Goal: Task Accomplishment & Management: Complete application form

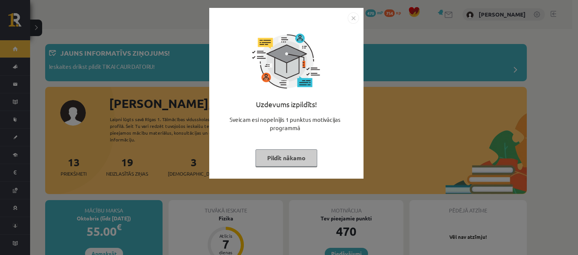
click at [292, 159] on button "Pildīt nākamo" at bounding box center [286, 157] width 62 height 17
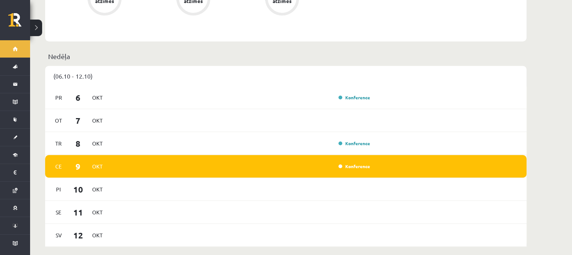
scroll to position [477, 0]
click at [349, 163] on link "Konference" at bounding box center [355, 166] width 32 height 6
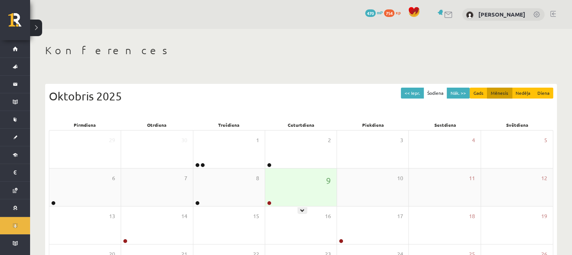
click at [280, 187] on div "9" at bounding box center [300, 188] width 71 height 38
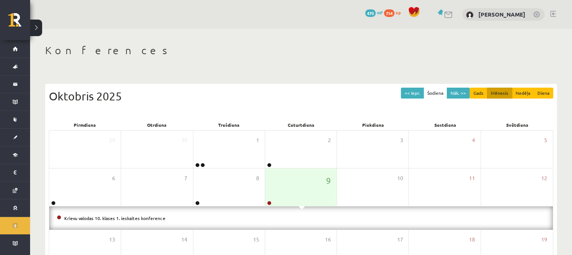
click at [32, 23] on button at bounding box center [36, 28] width 12 height 17
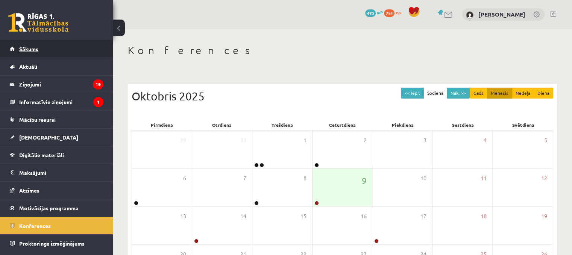
click at [41, 44] on link "Sākums" at bounding box center [57, 48] width 94 height 17
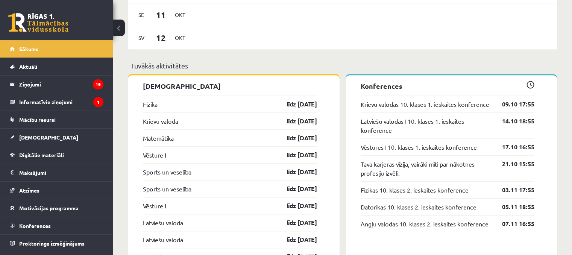
scroll to position [670, 0]
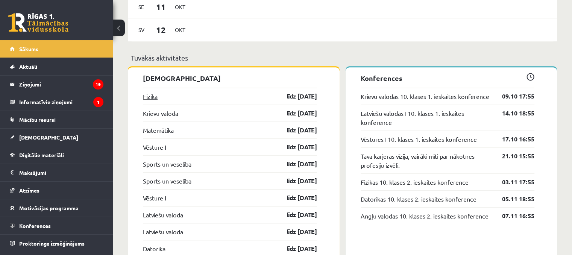
click at [155, 101] on link "Fizika" at bounding box center [150, 96] width 15 height 9
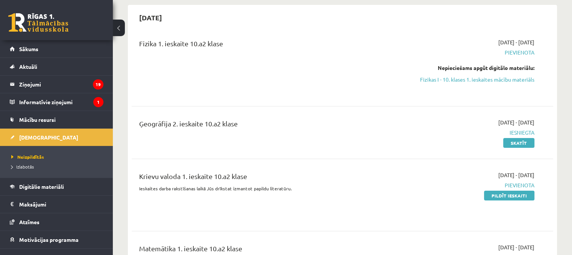
scroll to position [80, 0]
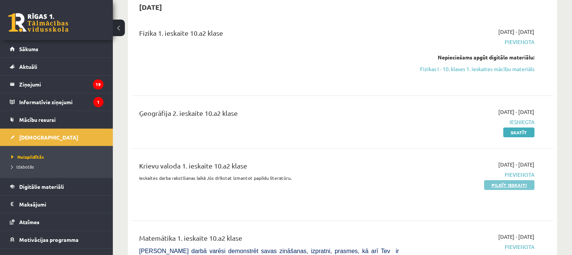
click at [522, 184] on link "Pildīt ieskaiti" at bounding box center [509, 185] width 50 height 10
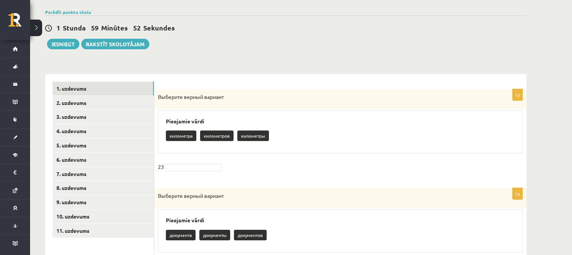
scroll to position [87, 0]
click at [193, 136] on p "километра" at bounding box center [181, 136] width 30 height 11
drag, startPoint x: 193, startPoint y: 136, endPoint x: 196, endPoint y: 165, distance: 29.1
click at [196, 165] on div "1p Выберите верный вариант Pieejamie vārdi километра километров километры 23" at bounding box center [340, 135] width 372 height 92
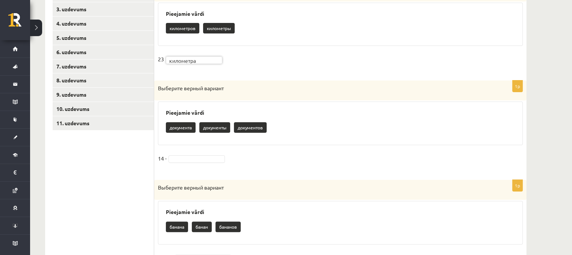
scroll to position [196, 0]
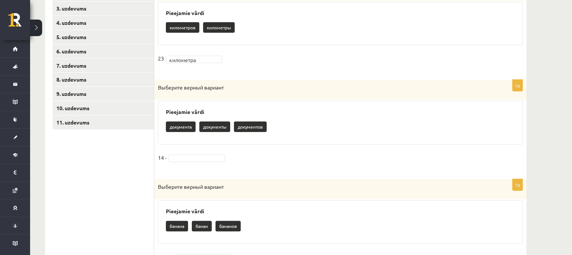
click at [254, 128] on p "документов" at bounding box center [250, 127] width 33 height 11
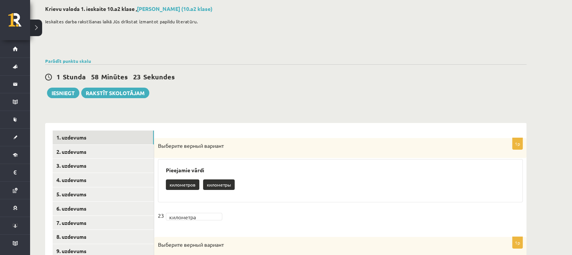
scroll to position [39, 0]
click at [105, 143] on link "1. uzdevums" at bounding box center [103, 137] width 101 height 14
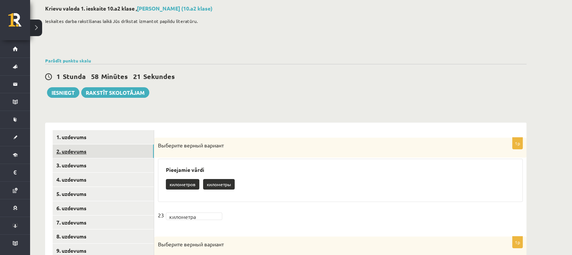
click at [103, 152] on link "2. uzdevums" at bounding box center [103, 151] width 101 height 14
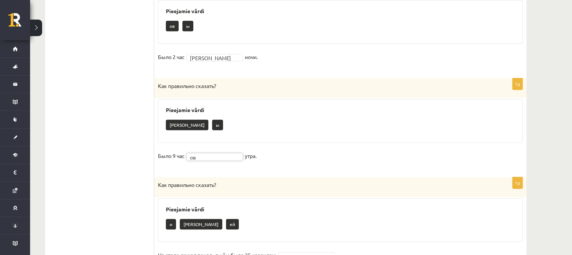
scroll to position [432, 0]
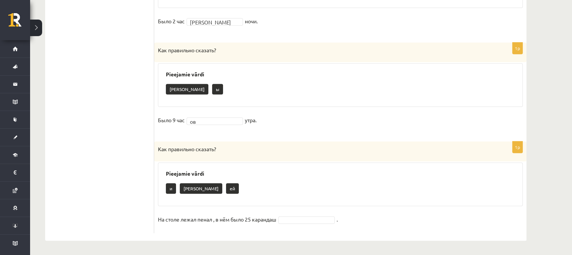
click at [289, 223] on fieldset "На столе лежал пенал , в нём было 25 карандаш ." at bounding box center [340, 222] width 365 height 16
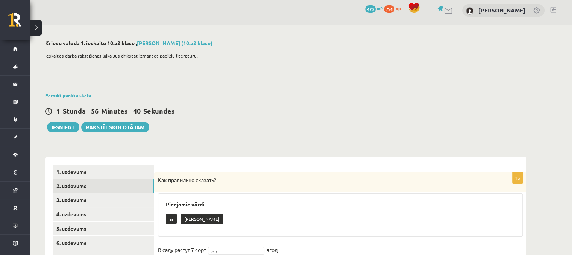
scroll to position [0, 0]
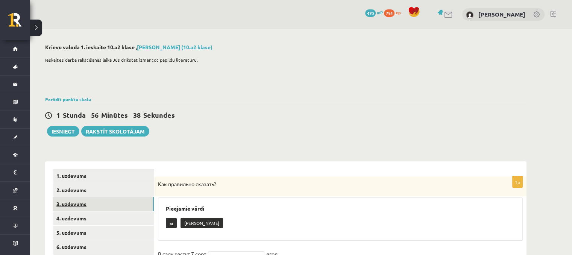
click at [136, 205] on link "3. uzdevums" at bounding box center [103, 204] width 101 height 14
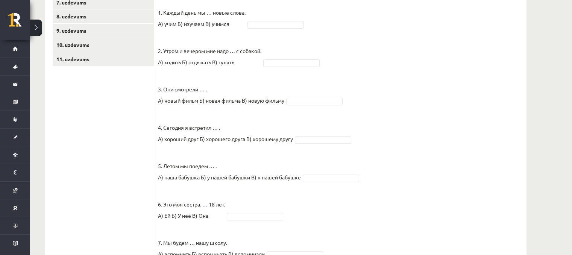
scroll to position [144, 0]
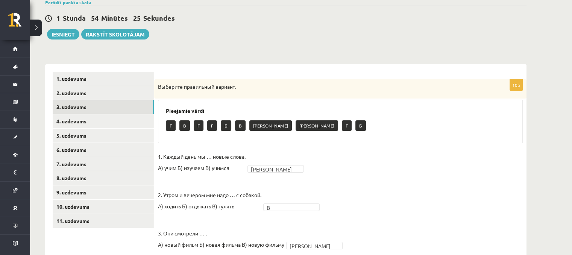
scroll to position [0, 0]
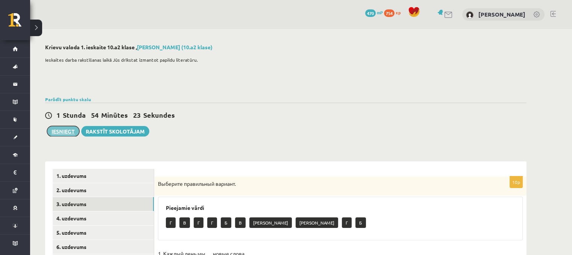
click at [62, 136] on button "Iesniegt" at bounding box center [63, 131] width 32 height 11
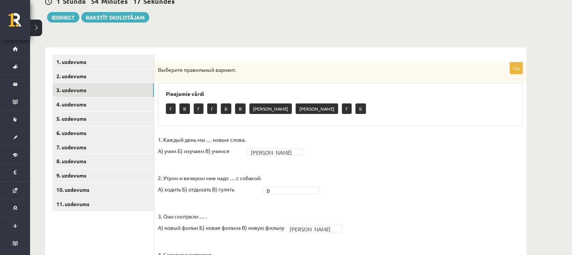
scroll to position [114, 0]
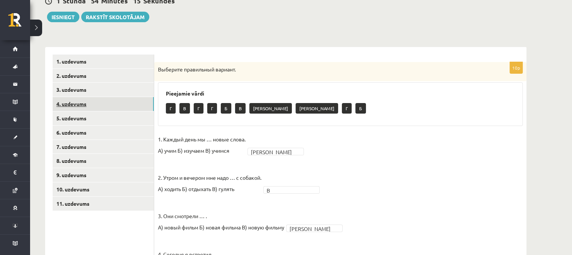
click at [100, 100] on link "4. uzdevums" at bounding box center [103, 104] width 101 height 14
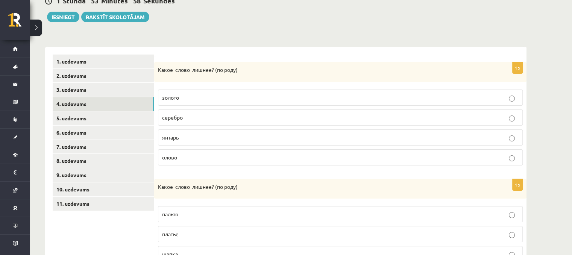
click at [179, 161] on label "олово" at bounding box center [340, 157] width 365 height 16
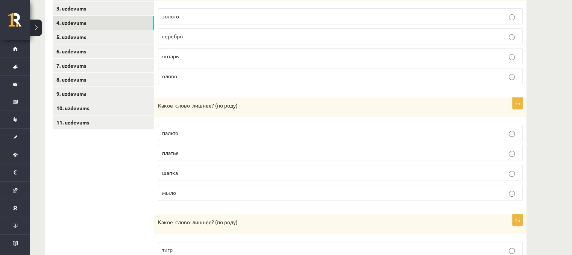
scroll to position [196, 0]
click at [172, 192] on span "мыло" at bounding box center [169, 192] width 14 height 7
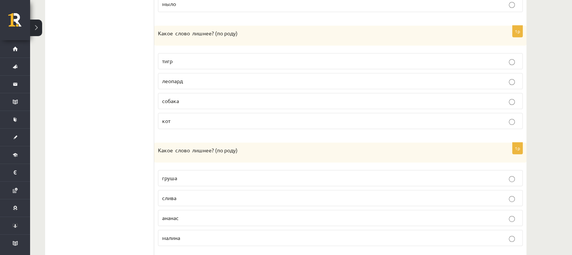
scroll to position [388, 0]
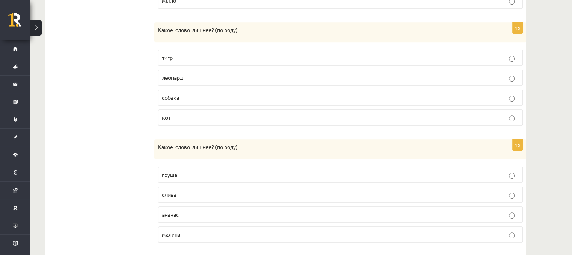
click at [191, 94] on p "собака" at bounding box center [340, 98] width 357 height 8
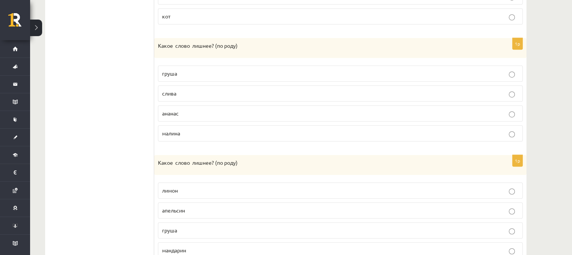
scroll to position [491, 0]
click at [190, 131] on p "малина" at bounding box center [340, 132] width 357 height 8
click at [193, 109] on p "ананас" at bounding box center [340, 112] width 357 height 8
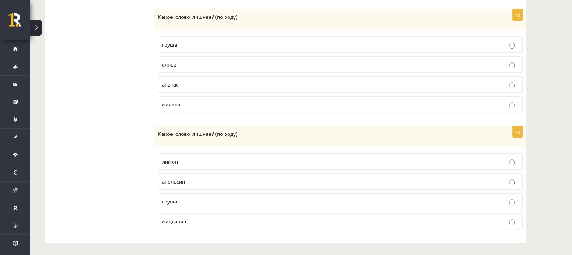
click at [266, 167] on fieldset "лимон апельсин груша мандарин" at bounding box center [340, 191] width 365 height 82
click at [268, 163] on label "лимон" at bounding box center [340, 162] width 365 height 16
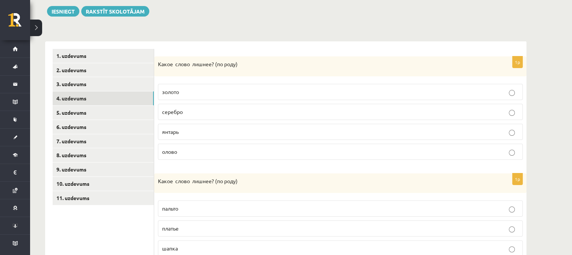
scroll to position [122, 0]
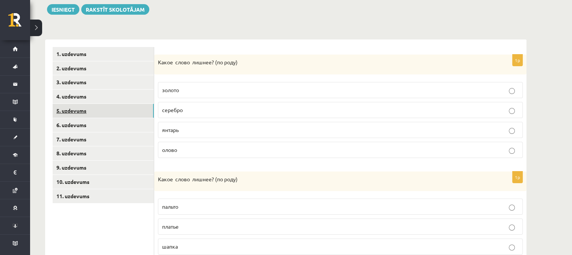
click at [112, 109] on link "5. uzdevums" at bounding box center [103, 111] width 101 height 14
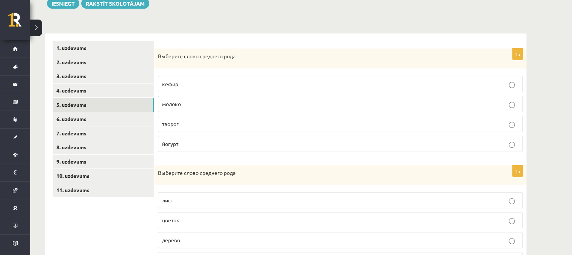
scroll to position [130, 0]
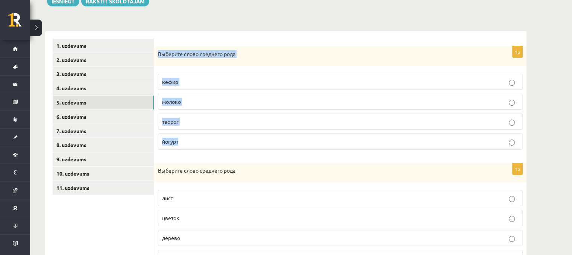
drag, startPoint x: 158, startPoint y: 53, endPoint x: 216, endPoint y: 140, distance: 104.6
click at [216, 140] on div "1p Выберите слово среднего рода кефир молоко творог йогурт" at bounding box center [340, 100] width 372 height 109
copy div "Выберите слово среднего рода кефир молоко творог йогурт"
click at [214, 94] on label "молоко" at bounding box center [340, 102] width 365 height 16
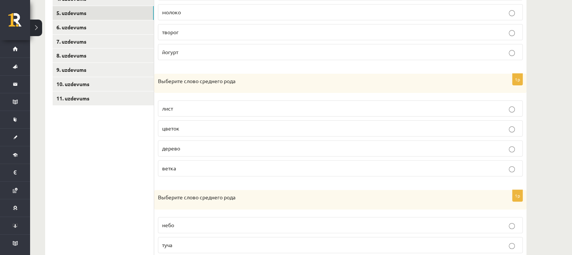
scroll to position [226, 0]
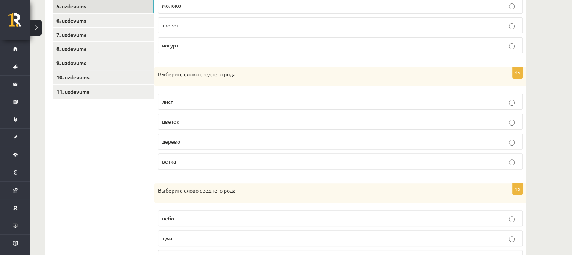
click at [203, 143] on p "дерево" at bounding box center [340, 142] width 357 height 8
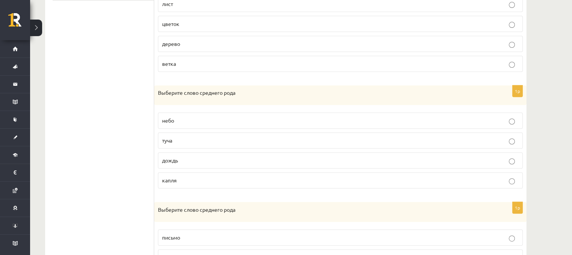
scroll to position [325, 0]
click at [166, 119] on span "небо" at bounding box center [168, 120] width 12 height 7
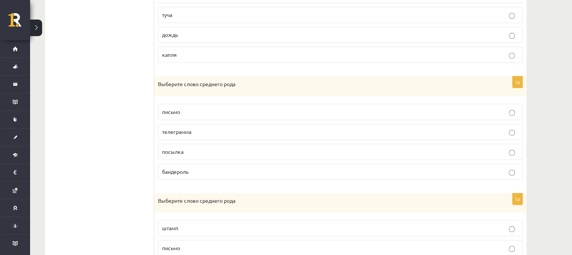
scroll to position [463, 0]
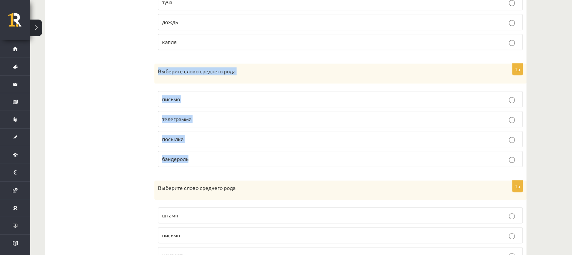
drag, startPoint x: 156, startPoint y: 66, endPoint x: 211, endPoint y: 163, distance: 111.2
click at [211, 163] on div "1p Выберите слово среднего рода письмо телеграмма посылка бандероль" at bounding box center [340, 118] width 372 height 109
click at [157, 146] on div "1p Выберите слово среднего рода письмо телеграмма посылка бандероль" at bounding box center [340, 118] width 372 height 109
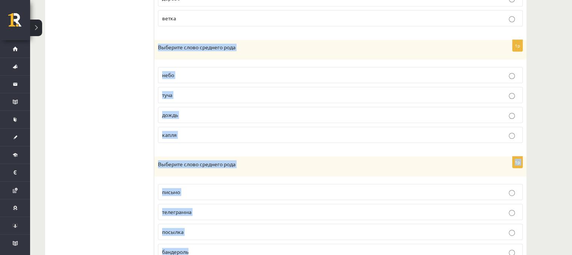
scroll to position [517, 0]
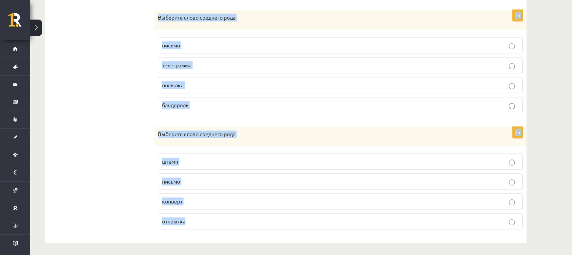
drag, startPoint x: 156, startPoint y: 85, endPoint x: 333, endPoint y: 208, distance: 215.5
copy form "Выберите слово среднего рода небо туча дождь капля 1p Выберите слово среднего р…"
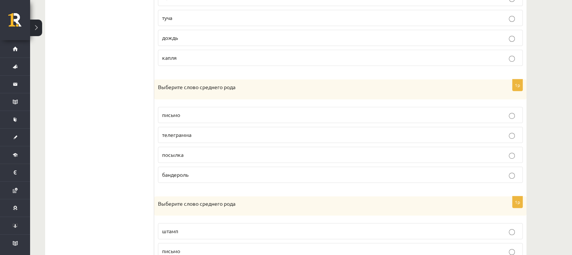
scroll to position [455, 0]
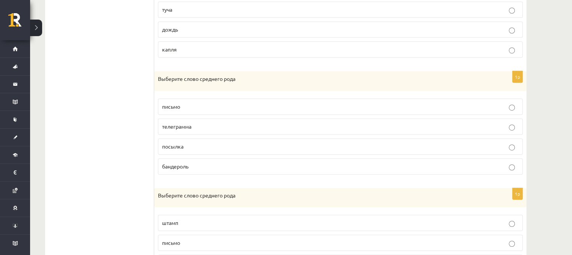
click at [186, 107] on p "письмо" at bounding box center [340, 107] width 357 height 8
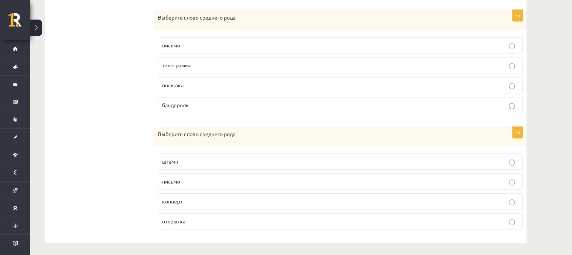
click at [272, 181] on p "письмо" at bounding box center [340, 182] width 357 height 8
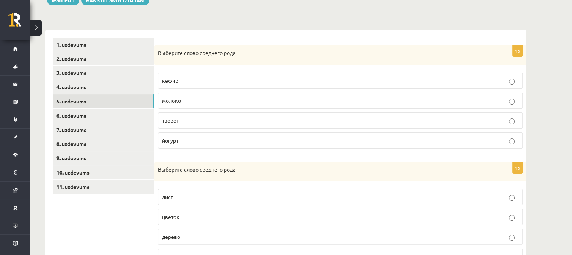
scroll to position [131, 0]
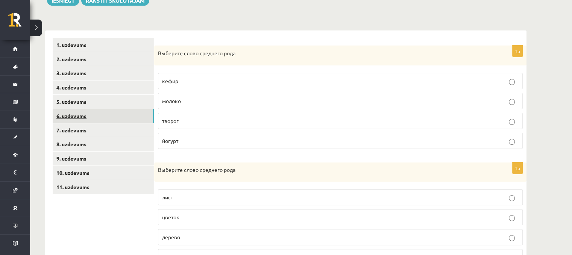
click at [106, 109] on link "6. uzdevums" at bounding box center [103, 116] width 101 height 14
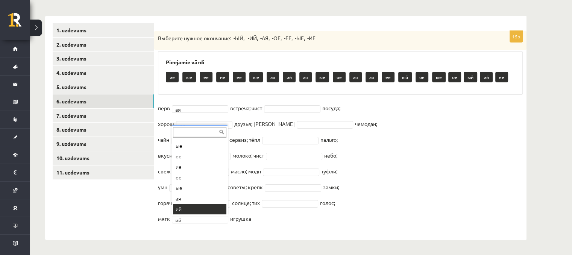
scroll to position [30, 0]
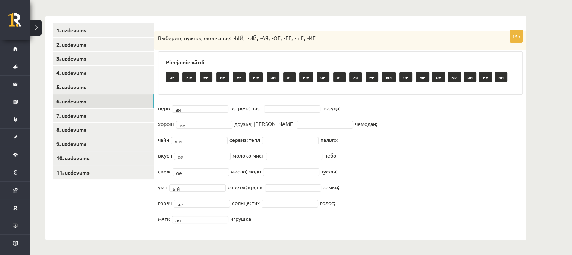
click at [282, 112] on fieldset "перв ая ** встреча; чист посуда; хорош ие ** друзья; дорожн чемодан; чайн ый **…" at bounding box center [340, 165] width 365 height 126
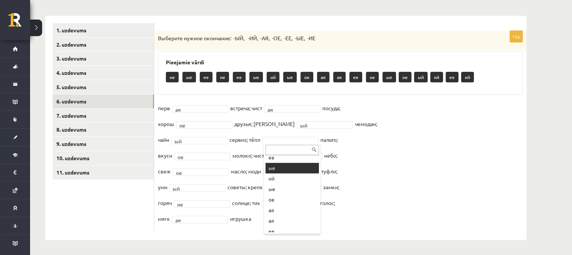
scroll to position [57, 0]
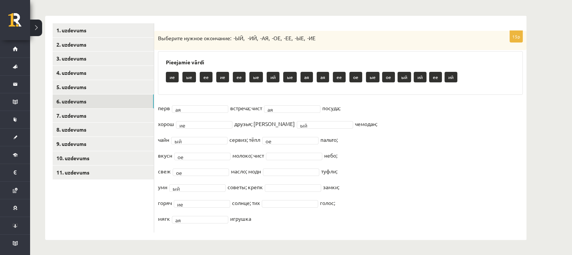
click at [281, 160] on fieldset "перв ая ** встреча; чист ая ** посуда; хорош ие ** друзья; дорожн ый ** чемодан…" at bounding box center [340, 165] width 365 height 126
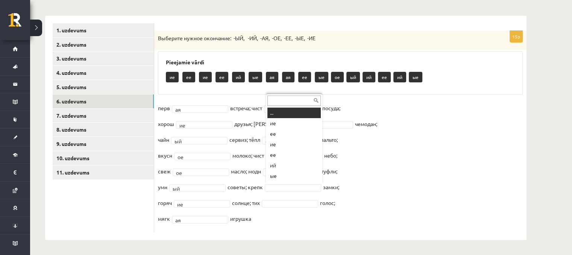
scroll to position [9, 0]
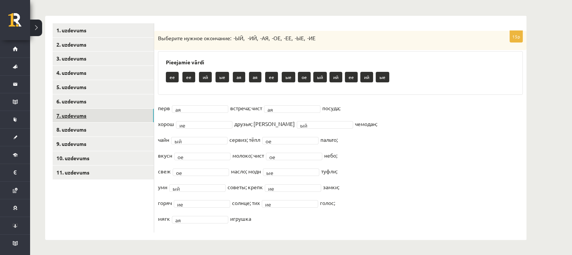
click at [93, 121] on link "7. uzdevums" at bounding box center [103, 116] width 101 height 14
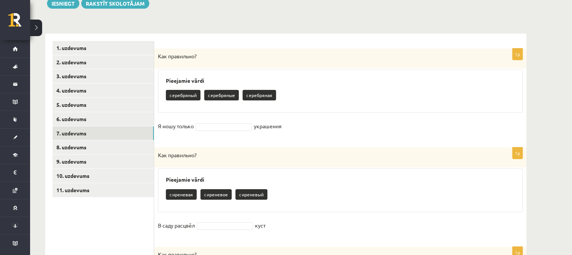
scroll to position [131, 0]
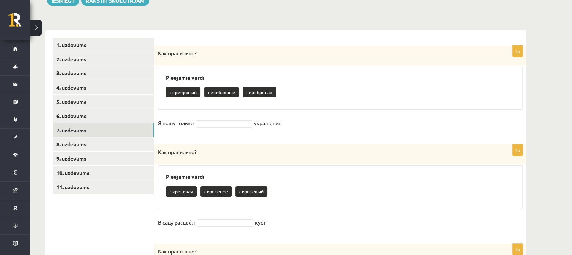
click at [234, 130] on fieldset "Я ношу только украшения" at bounding box center [340, 125] width 365 height 16
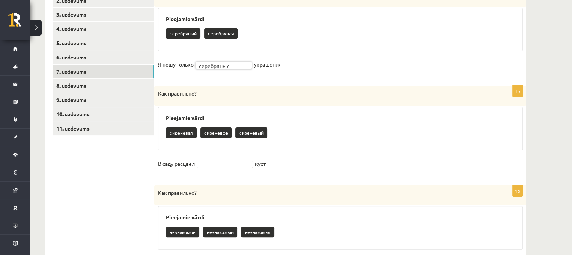
scroll to position [194, 0]
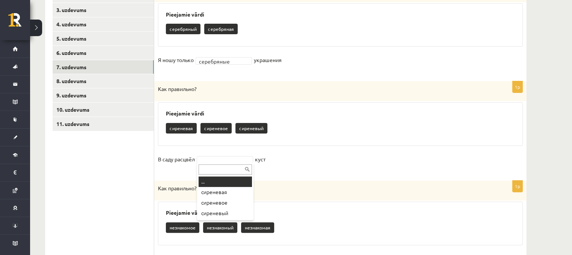
drag, startPoint x: 243, startPoint y: 159, endPoint x: 248, endPoint y: 162, distance: 5.6
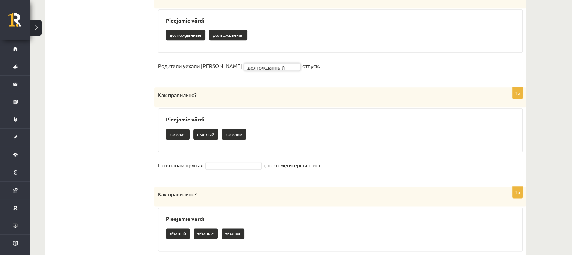
scroll to position [883, 0]
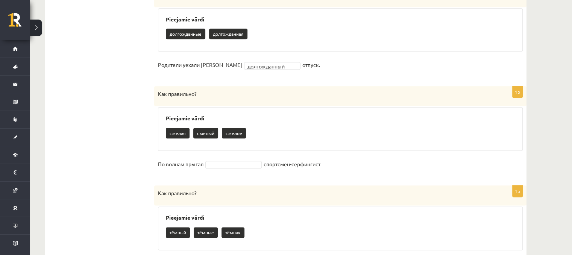
click at [238, 159] on fieldset "По волнам прыгал спортсмен-серфингист" at bounding box center [340, 166] width 365 height 16
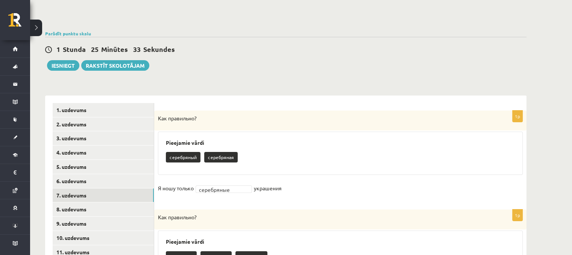
scroll to position [66, 0]
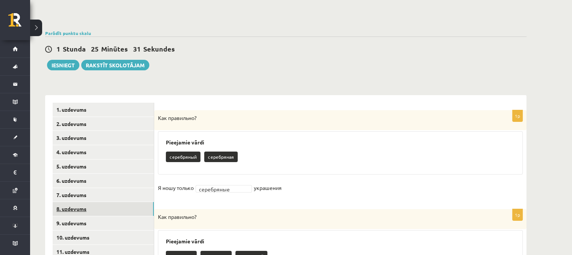
click at [91, 212] on link "8. uzdevums" at bounding box center [103, 209] width 101 height 14
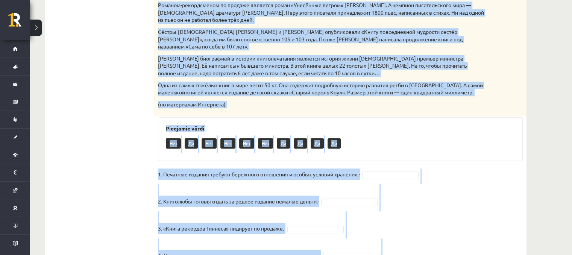
scroll to position [396, 0]
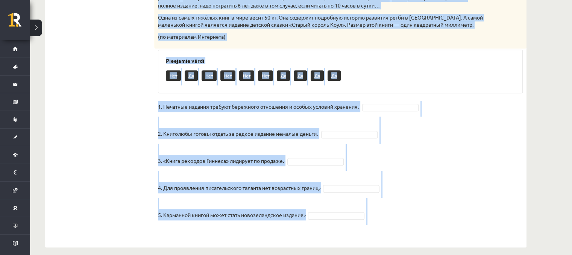
drag, startPoint x: 154, startPoint y: 47, endPoint x: 525, endPoint y: 267, distance: 431.7
copy div "Прочитай текст. Отметь верное утверждение в соответствии с текстом. Интересные …"
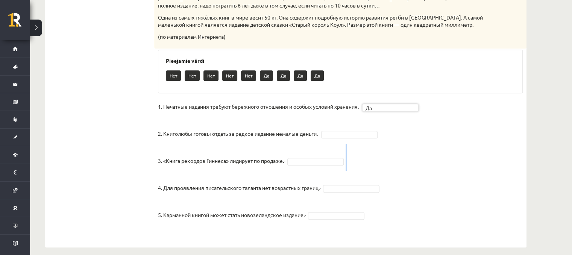
click at [410, 146] on fieldset "1. Печатные издания требуют бережного отношения и особых условий хранения.- Да …" at bounding box center [340, 168] width 365 height 135
drag, startPoint x: 336, startPoint y: 207, endPoint x: 340, endPoint y: 214, distance: 7.7
click at [340, 214] on fieldset "1. Печатные издания требуют бережного отношения и особых условий хранения.- Да …" at bounding box center [340, 168] width 365 height 135
drag, startPoint x: 309, startPoint y: 182, endPoint x: 336, endPoint y: 192, distance: 27.8
click at [336, 192] on fieldset "1. Печатные издания требуют бережного отношения и особых условий хранения.- Да …" at bounding box center [340, 168] width 365 height 135
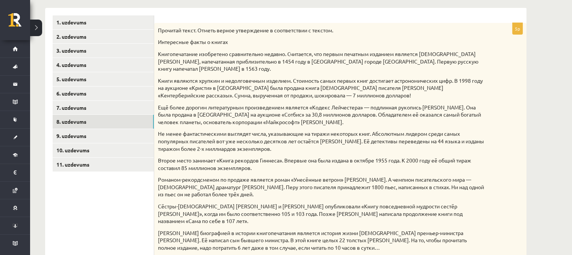
scroll to position [161, 0]
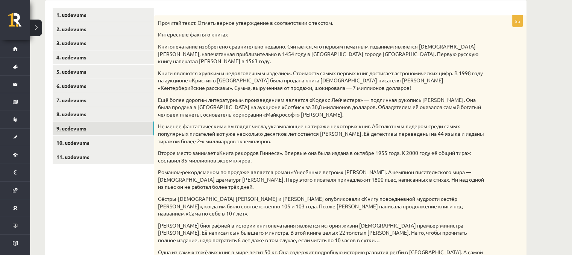
click at [123, 130] on link "9. uzdevums" at bounding box center [103, 129] width 101 height 14
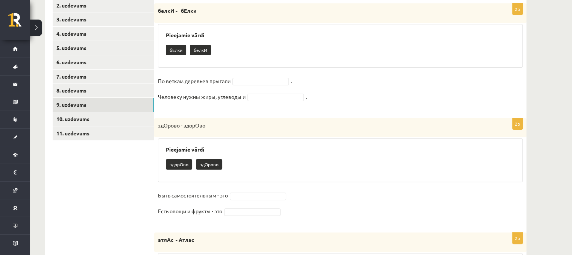
scroll to position [187, 0]
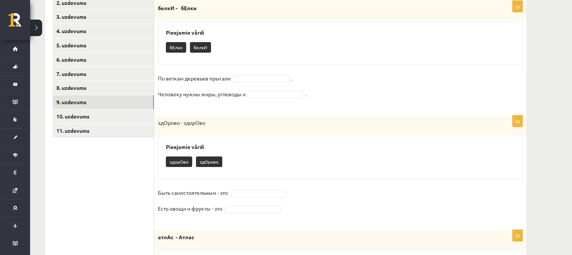
click at [182, 46] on p "бЕлки" at bounding box center [176, 47] width 20 height 11
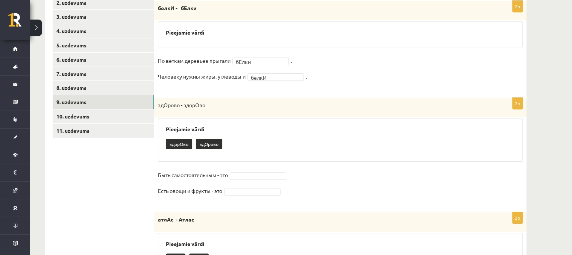
click at [307, 69] on fieldset "По веткам деревьев прыгали бЕлки ***** . Человеку нужны жиры, углеводы и белкИ …" at bounding box center [340, 71] width 365 height 32
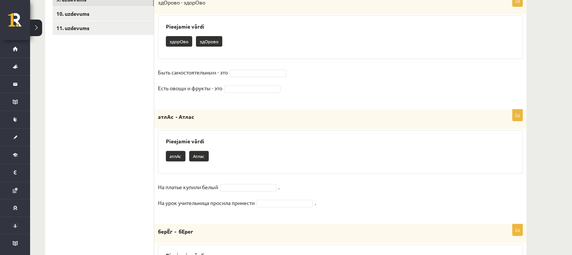
scroll to position [291, 0]
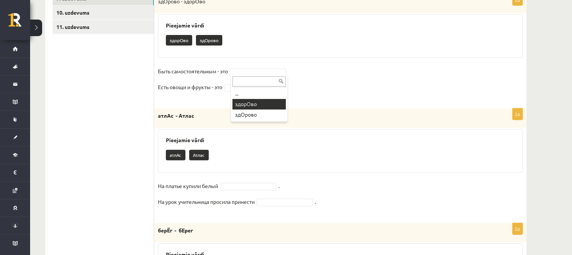
drag, startPoint x: 250, startPoint y: 111, endPoint x: 246, endPoint y: 128, distance: 17.3
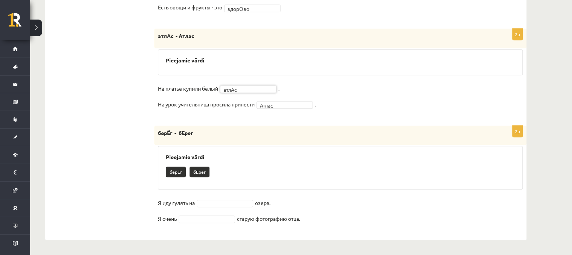
scroll to position [353, 0]
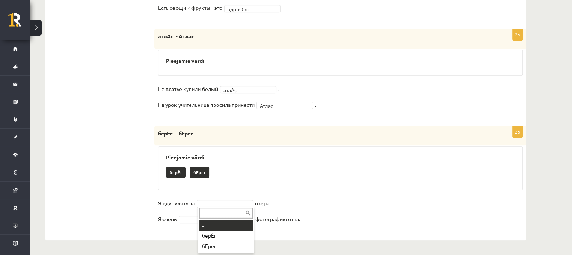
click at [208, 207] on div at bounding box center [226, 213] width 56 height 12
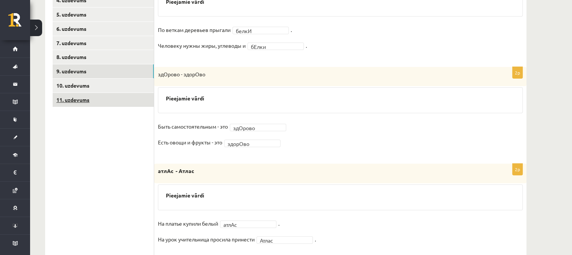
scroll to position [222, 0]
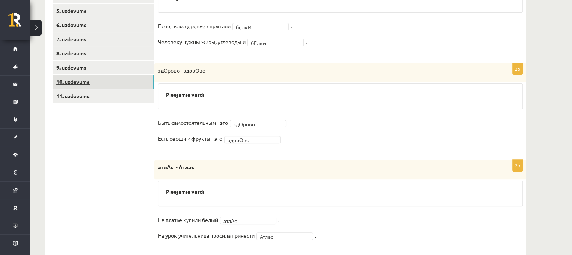
click at [125, 84] on link "10. uzdevums" at bounding box center [103, 82] width 101 height 14
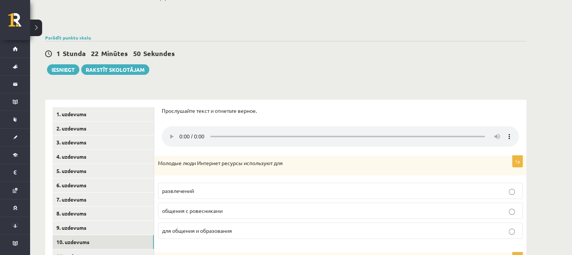
scroll to position [102, 0]
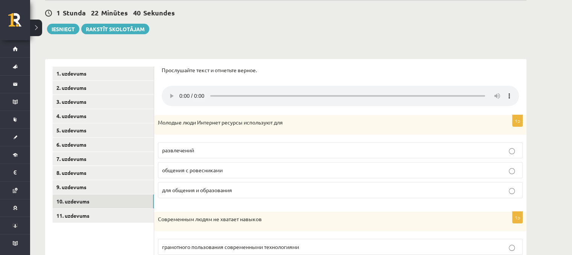
click at [183, 155] on label "развлечений" at bounding box center [340, 150] width 365 height 16
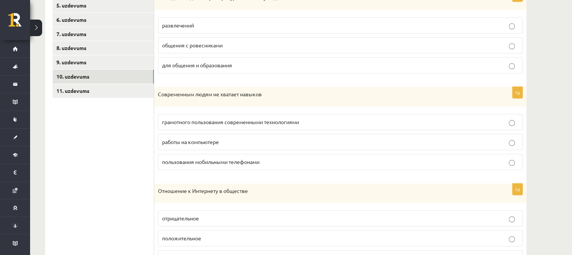
scroll to position [225, 0]
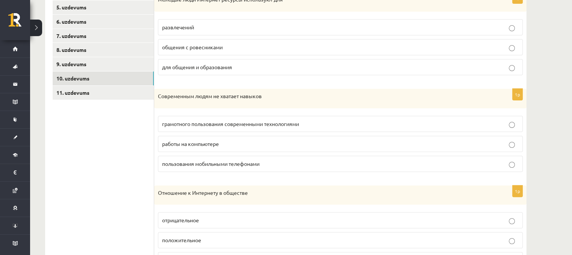
click at [237, 53] on label "общения с ровесниками" at bounding box center [340, 47] width 365 height 16
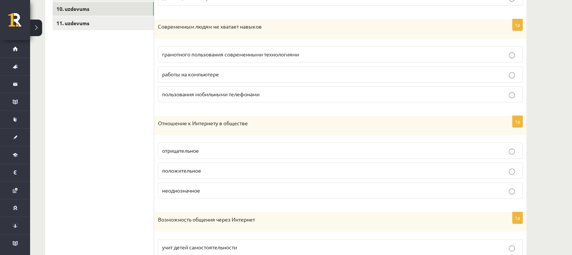
scroll to position [296, 0]
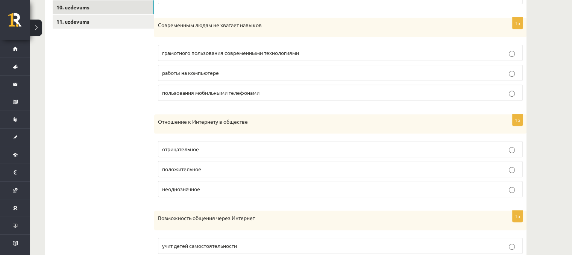
click at [241, 93] on span "пользования мобильными телефонами" at bounding box center [210, 92] width 97 height 7
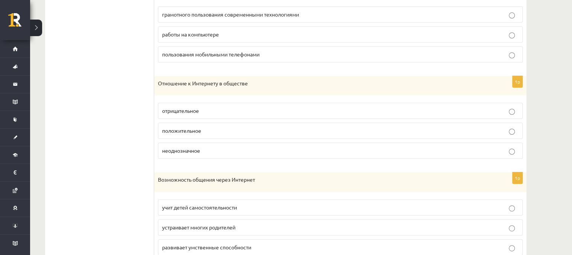
scroll to position [335, 0]
click at [256, 106] on p "отрицательное" at bounding box center [340, 110] width 357 height 8
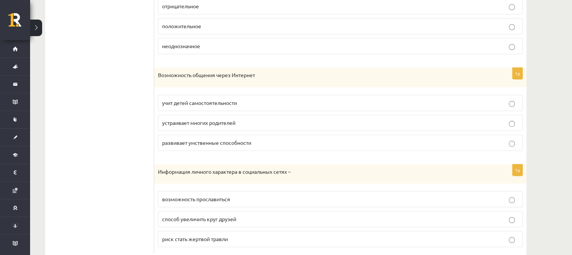
scroll to position [447, 0]
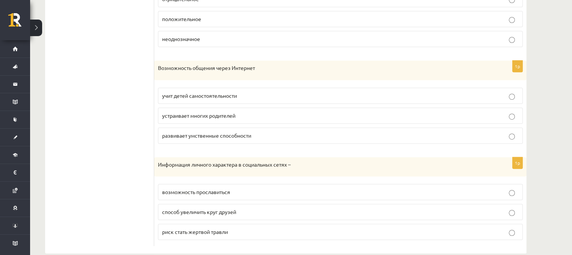
click at [256, 108] on label "устраивает многих родителей" at bounding box center [340, 116] width 365 height 16
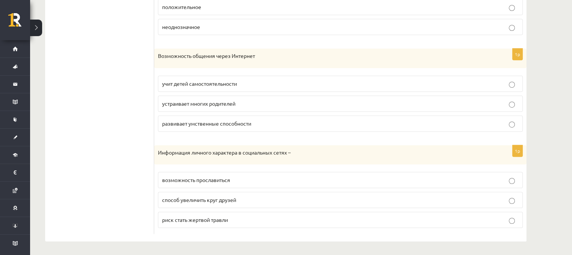
click at [252, 184] on label "возможность прославиться" at bounding box center [340, 180] width 365 height 16
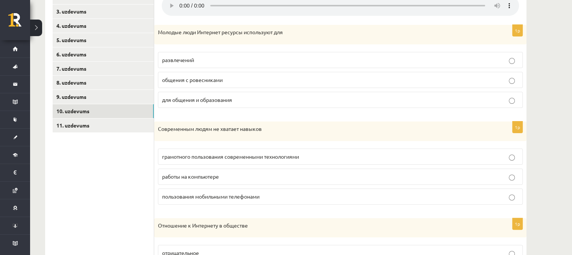
scroll to position [198, 0]
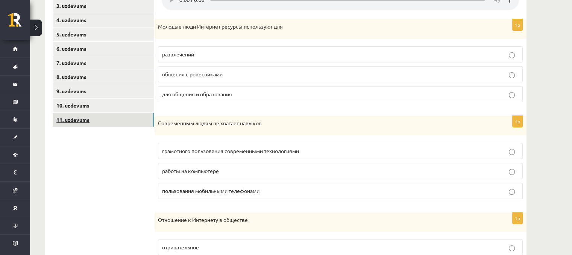
click at [143, 120] on link "11. uzdevums" at bounding box center [103, 120] width 101 height 14
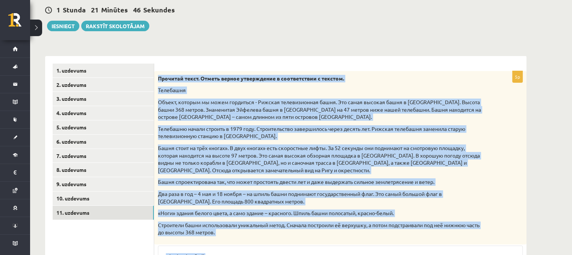
scroll to position [252, 0]
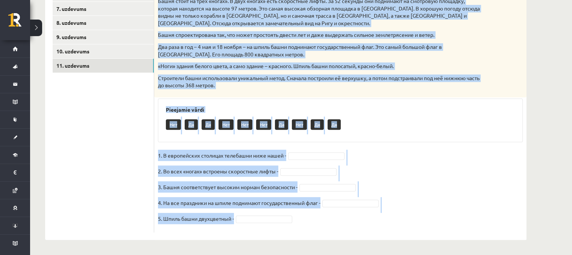
drag, startPoint x: 159, startPoint y: 76, endPoint x: 493, endPoint y: 243, distance: 374.2
click at [493, 243] on div "**********" at bounding box center [286, 16] width 512 height 479
copy div "Прочитай текст. Отметь верное утверждение в соответствии с текстом. Телебашня О…"
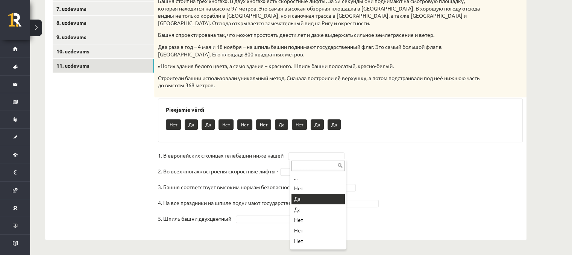
drag, startPoint x: 294, startPoint y: 197, endPoint x: 298, endPoint y: 199, distance: 4.8
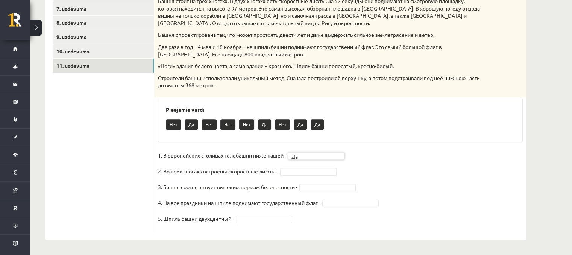
click at [298, 199] on p "4. На все праздники на шпиле поднимают государственный флаг -" at bounding box center [239, 202] width 163 height 11
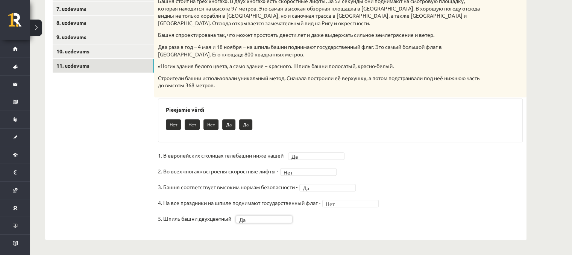
scroll to position [0, 0]
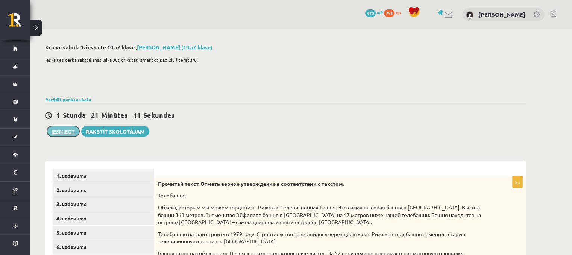
click at [53, 129] on button "Iesniegt" at bounding box center [63, 131] width 32 height 11
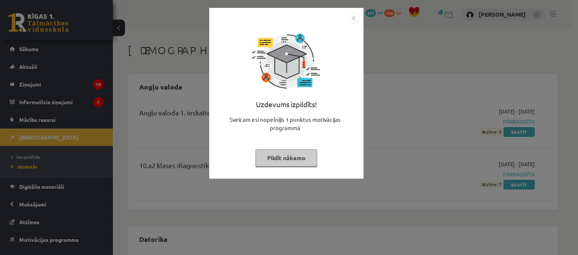
click at [284, 156] on button "Pildīt nākamo" at bounding box center [286, 157] width 62 height 17
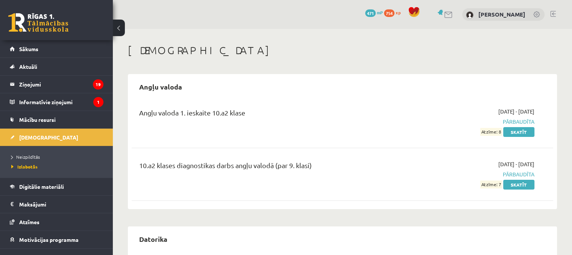
click at [121, 26] on button at bounding box center [119, 28] width 12 height 17
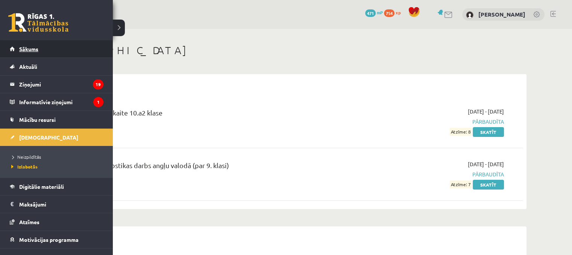
click at [15, 50] on link "Sākums" at bounding box center [57, 48] width 94 height 17
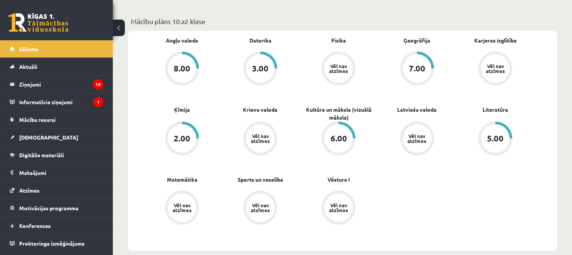
scroll to position [256, 0]
